Goal: Transaction & Acquisition: Obtain resource

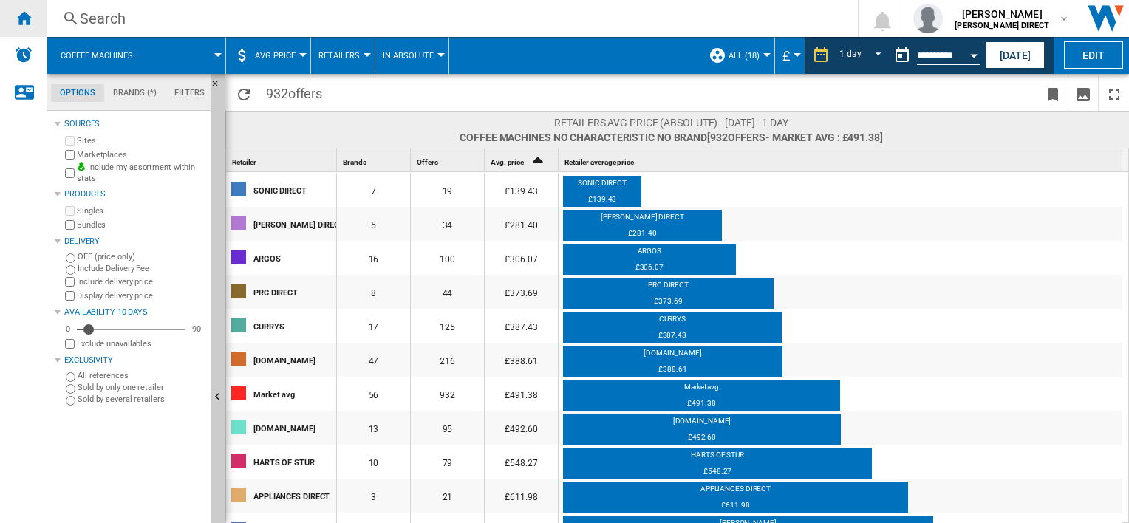
click at [29, 20] on ng-md-icon "Home" at bounding box center [24, 18] width 18 height 18
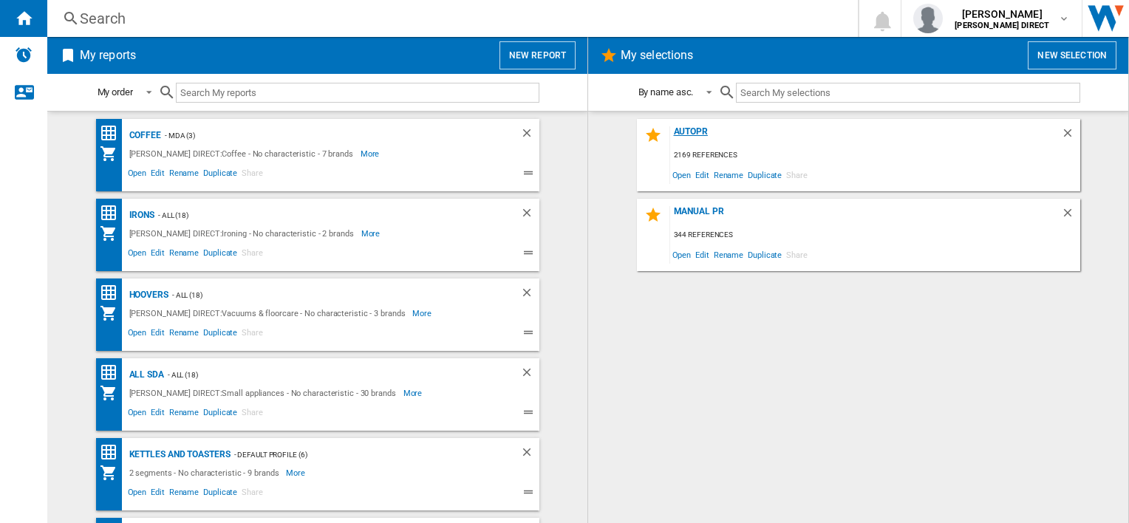
click at [704, 129] on div "AUTOPR" at bounding box center [865, 136] width 391 height 20
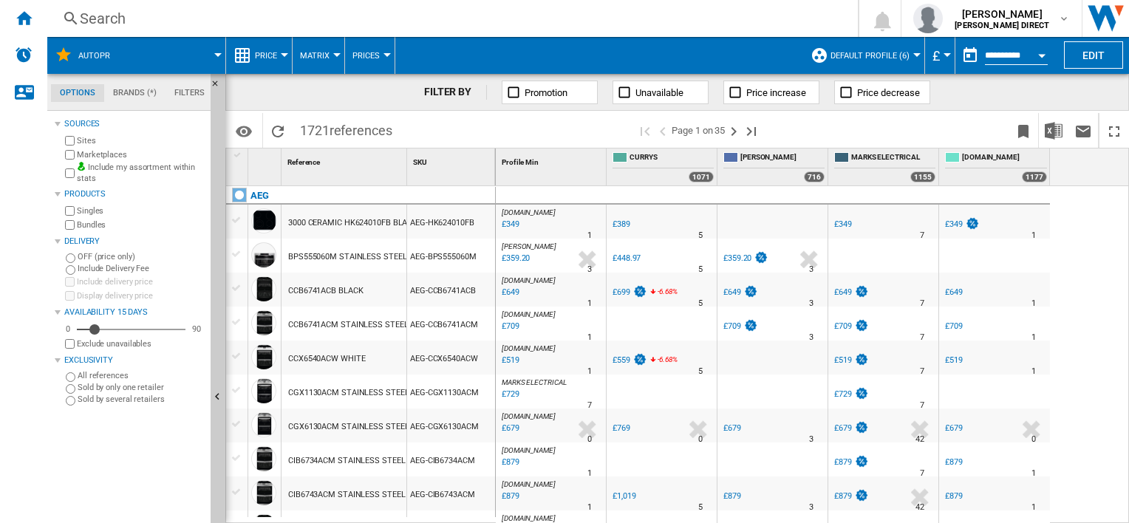
click at [75, 159] on div "Marketplaces" at bounding box center [133, 155] width 143 height 14
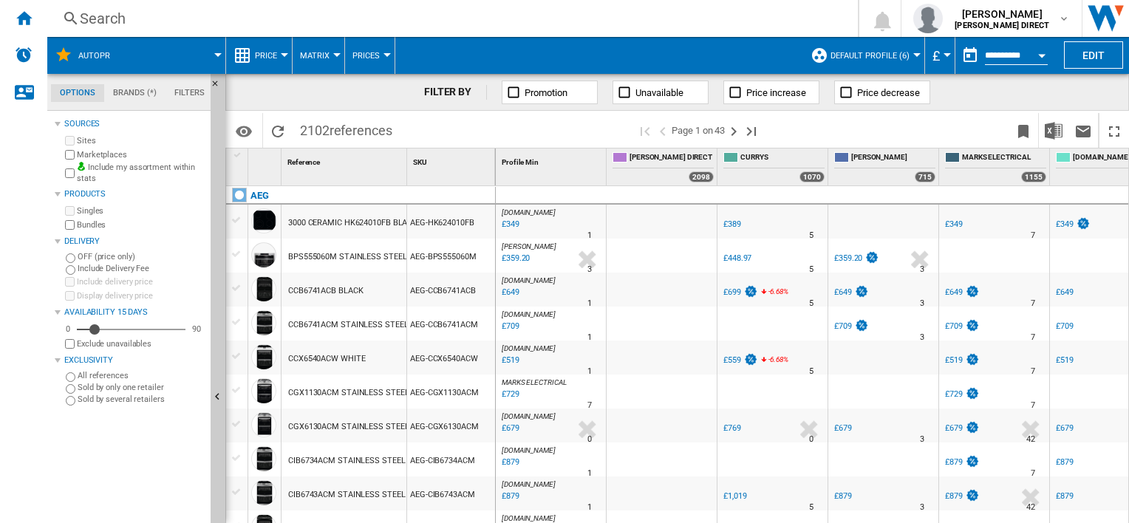
click at [839, 41] on button "Default profile (6)" at bounding box center [873, 55] width 86 height 37
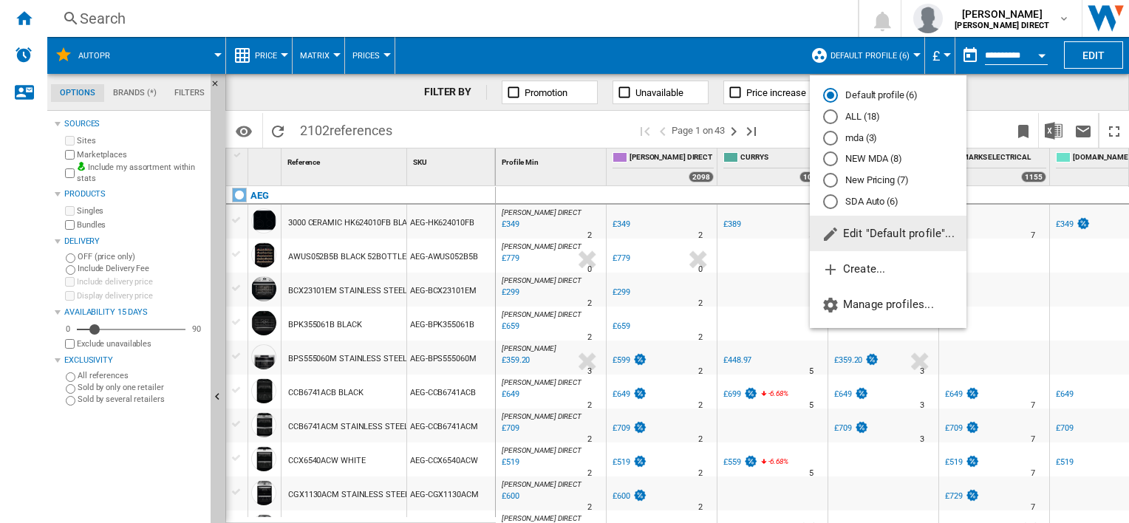
click at [880, 180] on md-radio-button "New Pricing (7)" at bounding box center [888, 181] width 130 height 14
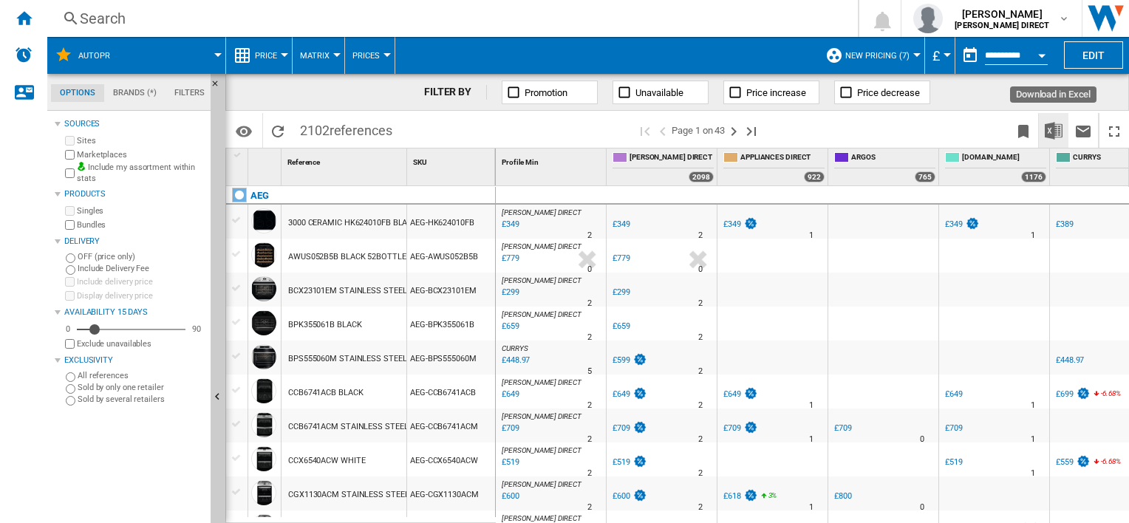
click at [1063, 134] on button "Download in Excel" at bounding box center [1054, 130] width 30 height 35
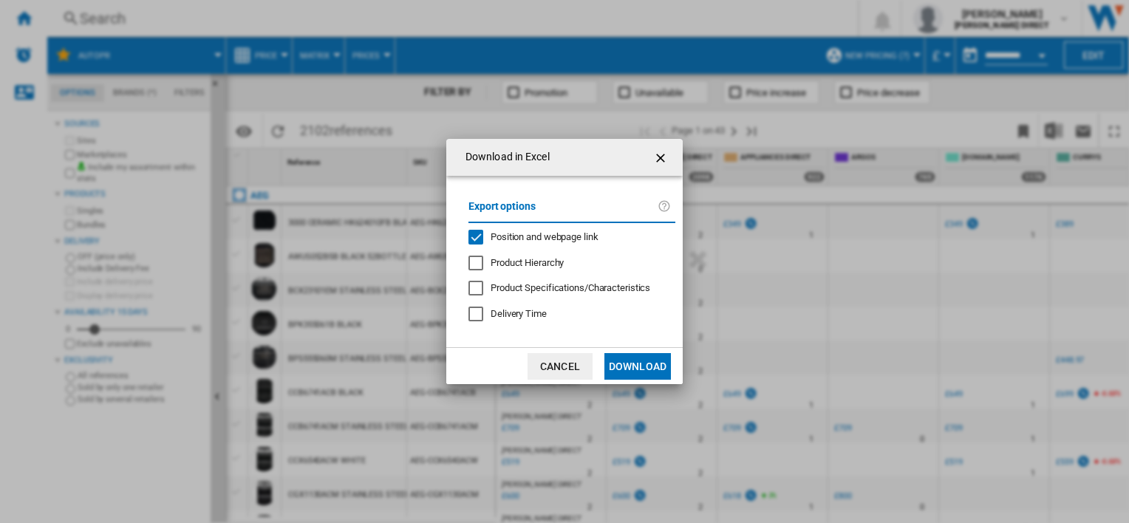
click at [571, 233] on span "Position and webpage link" at bounding box center [545, 236] width 108 height 11
click at [638, 366] on button "Download" at bounding box center [637, 366] width 66 height 27
